Goal: Find specific page/section: Find specific page/section

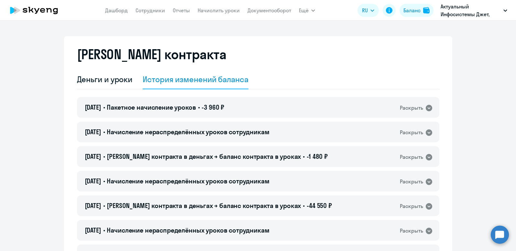
select select "english_adult_not_native_speaker"
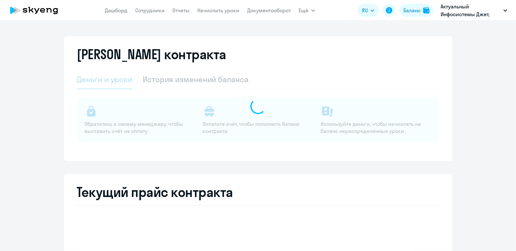
select select "english_adult_not_native_speaker"
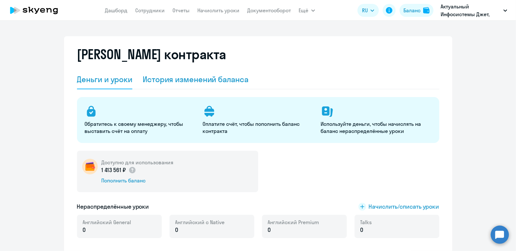
click at [198, 76] on div "История изменений баланса" at bounding box center [196, 79] width 106 height 10
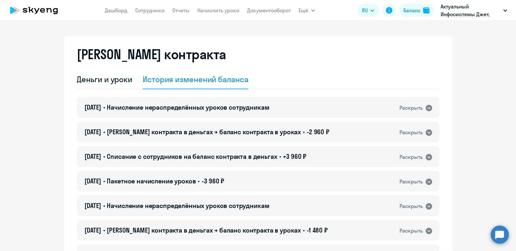
click at [258, 14] on app-menu-item-link "Документооборот" at bounding box center [269, 10] width 44 height 8
click at [259, 9] on link "Документооборот" at bounding box center [269, 10] width 44 height 6
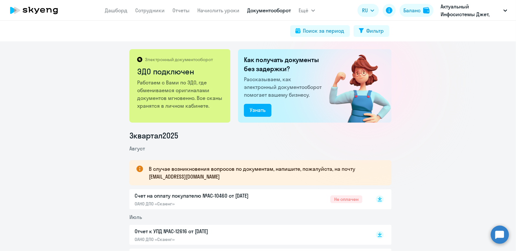
scroll to position [97, 0]
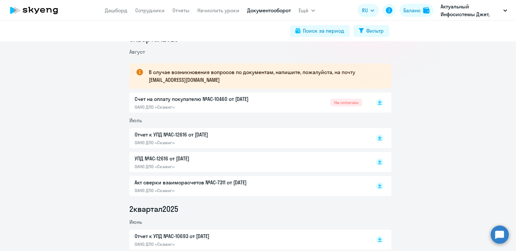
click at [252, 102] on p "Счет на оплату покупателю №AC-10460 от 25.08.2025" at bounding box center [202, 99] width 136 height 8
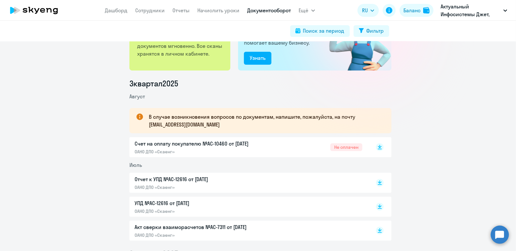
scroll to position [0, 0]
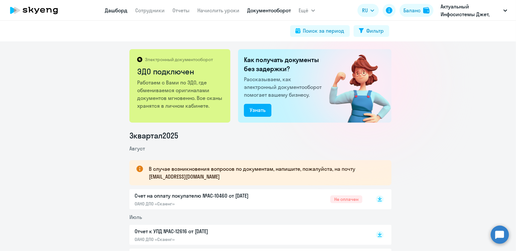
click at [114, 12] on link "Дашборд" at bounding box center [116, 10] width 23 height 6
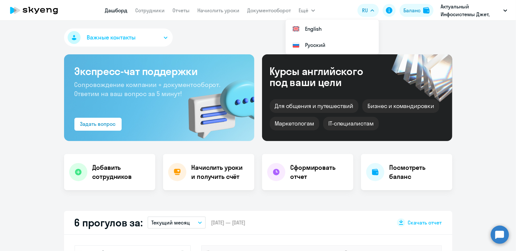
select select "30"
